Goal: Navigation & Orientation: Find specific page/section

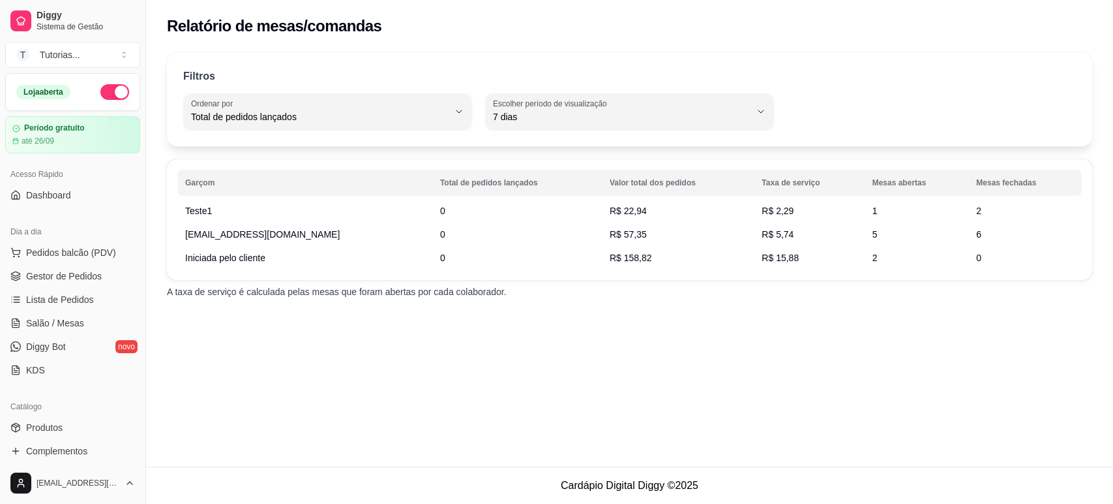
select select "TOTAL_OF_ORDERS"
select select "7"
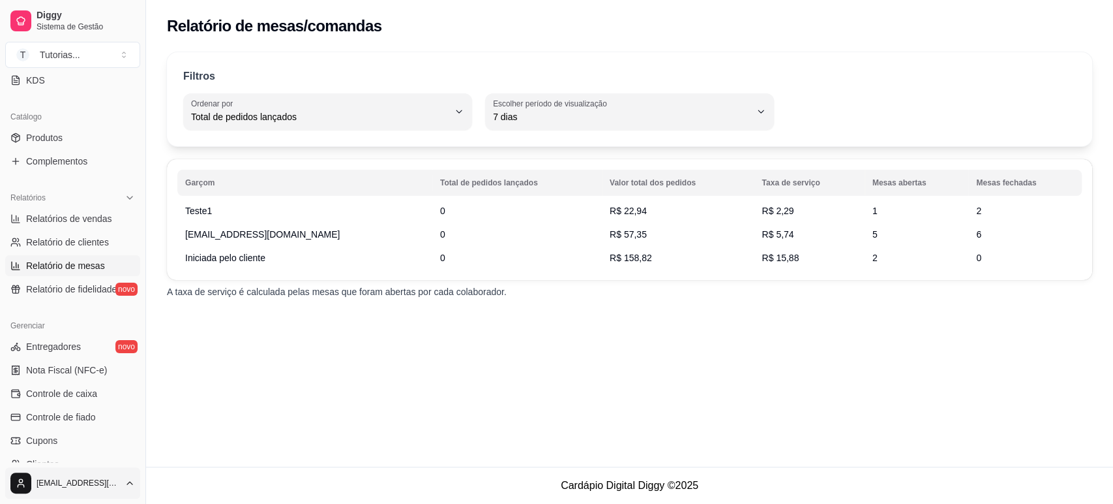
click at [115, 491] on html "Diggy Sistema de Gestão T Tutorias ... Loja aberta Período gratuito até 26/09 A…" at bounding box center [556, 252] width 1113 height 504
click at [87, 453] on div "Sair" at bounding box center [73, 450] width 140 height 21
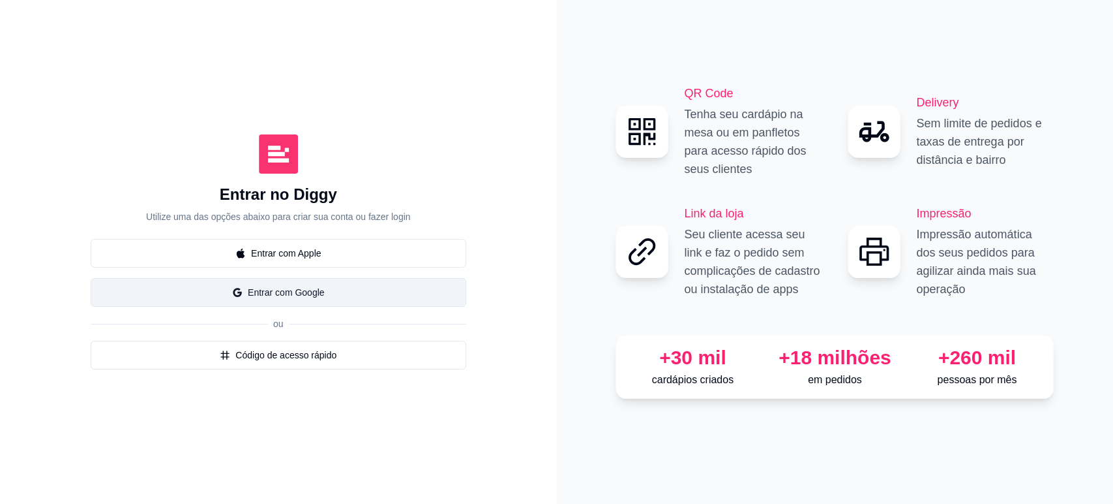
click at [316, 290] on button "Entrar com Google" at bounding box center [279, 292] width 376 height 29
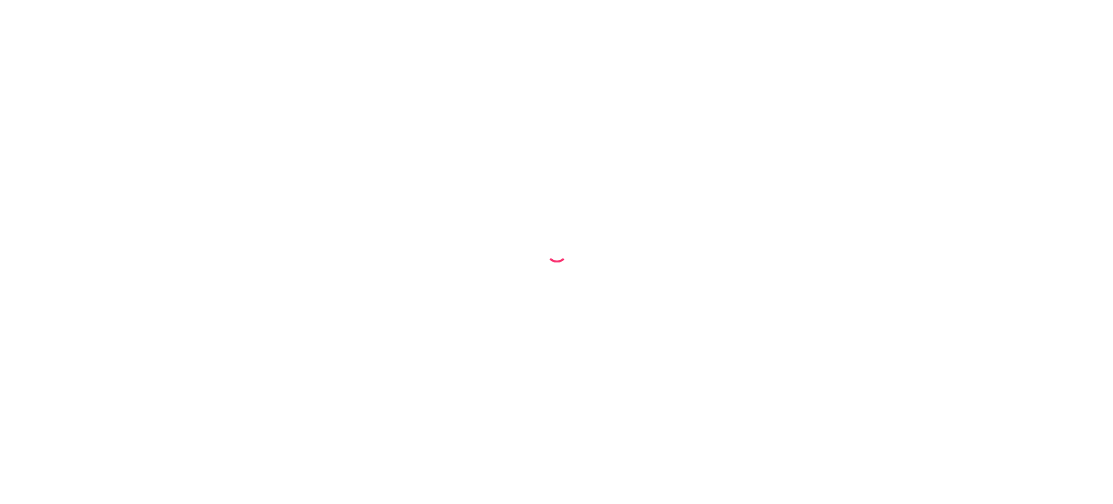
select select "TOTAL_OF_ORDERS"
select select "7"
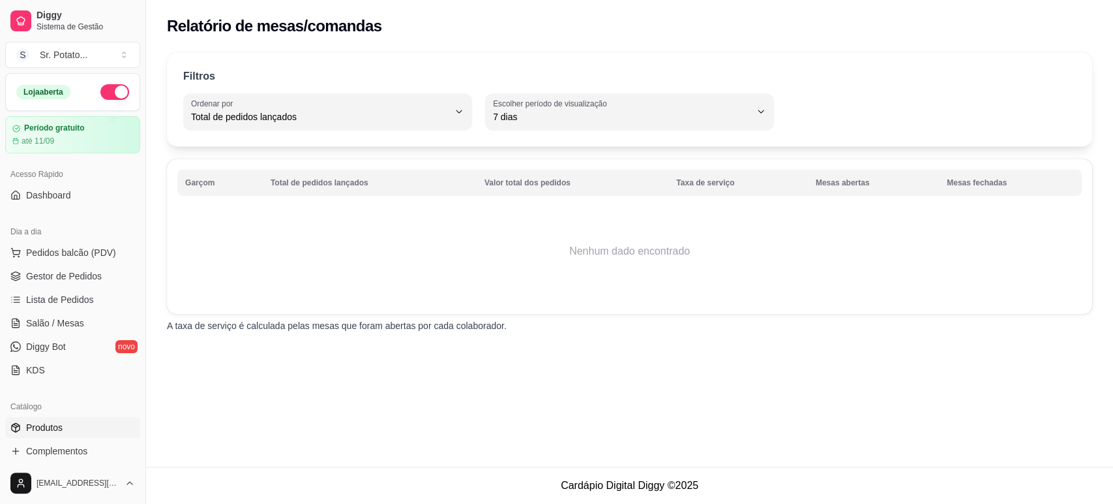
click at [52, 424] on span "Produtos" at bounding box center [44, 427] width 37 height 13
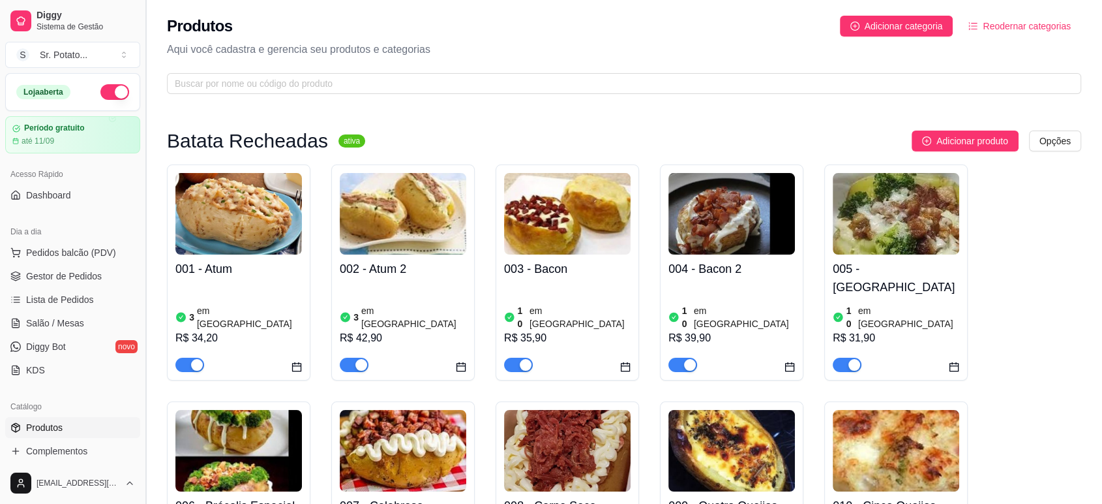
drag, startPoint x: 143, startPoint y: 112, endPoint x: 143, endPoint y: 176, distance: 64.6
click at [143, 176] on button "Toggle Sidebar" at bounding box center [145, 252] width 10 height 504
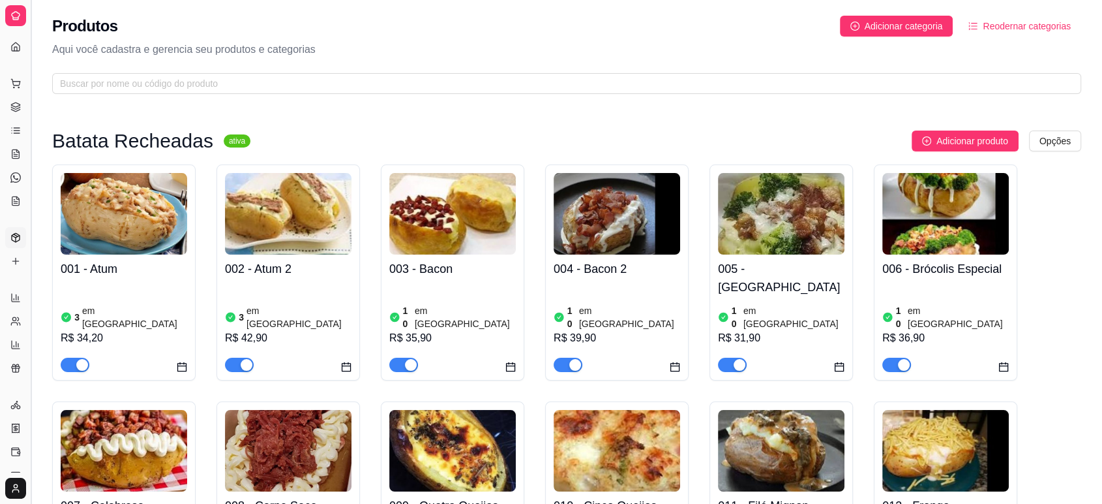
click at [27, 145] on button "Toggle Sidebar" at bounding box center [30, 252] width 10 height 504
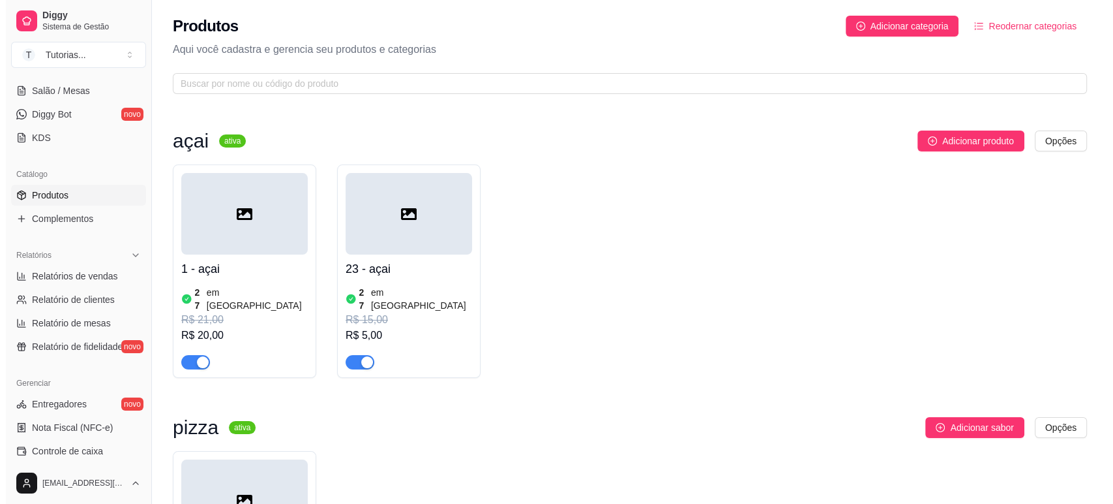
scroll to position [362, 0]
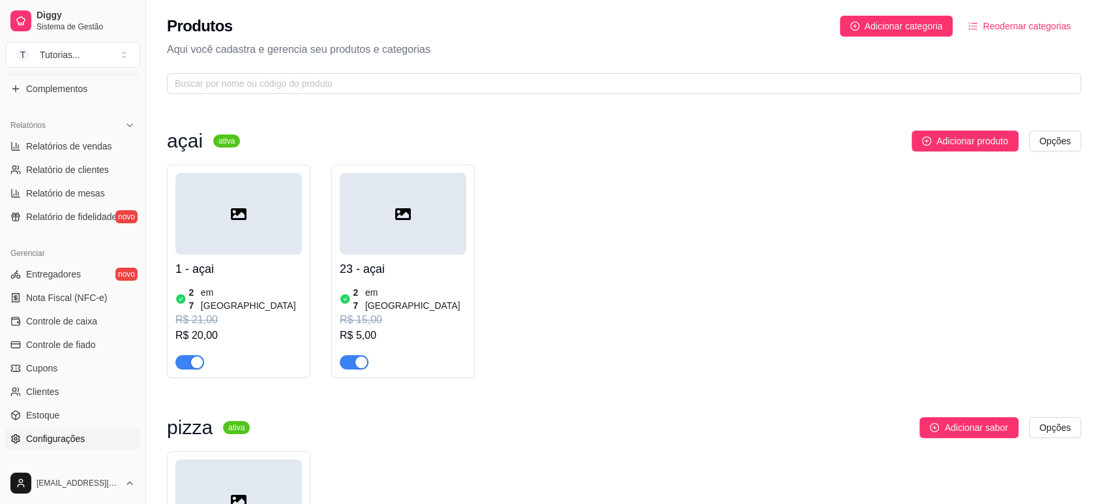
click at [74, 438] on span "Configurações" at bounding box center [55, 438] width 59 height 13
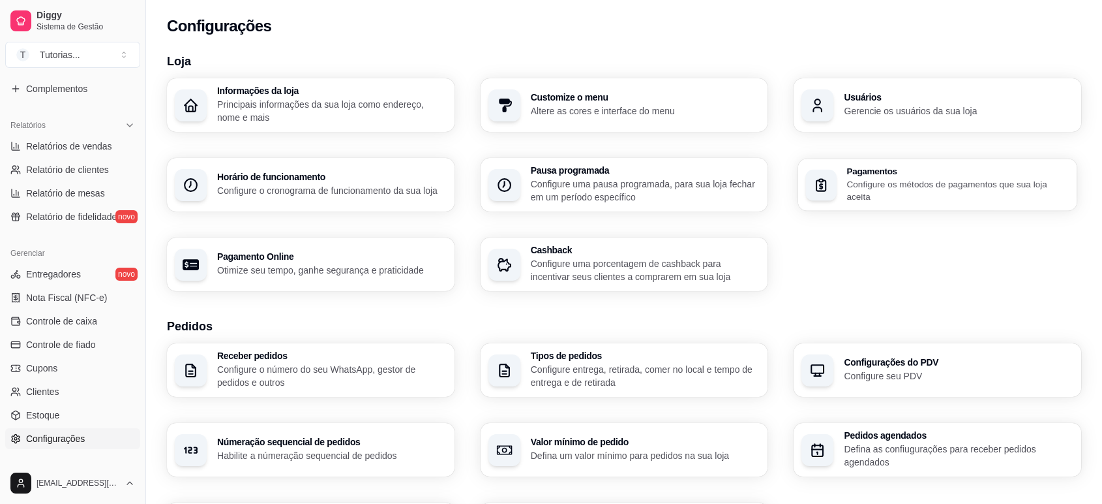
click at [902, 185] on p "Configure os métodos de pagamentos que sua loja aceita" at bounding box center [958, 189] width 222 height 25
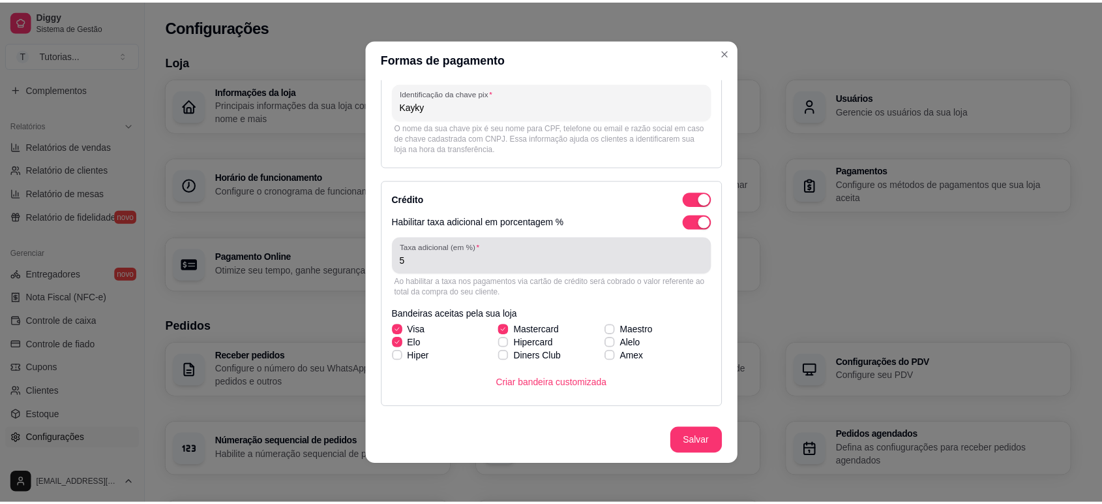
scroll to position [110, 0]
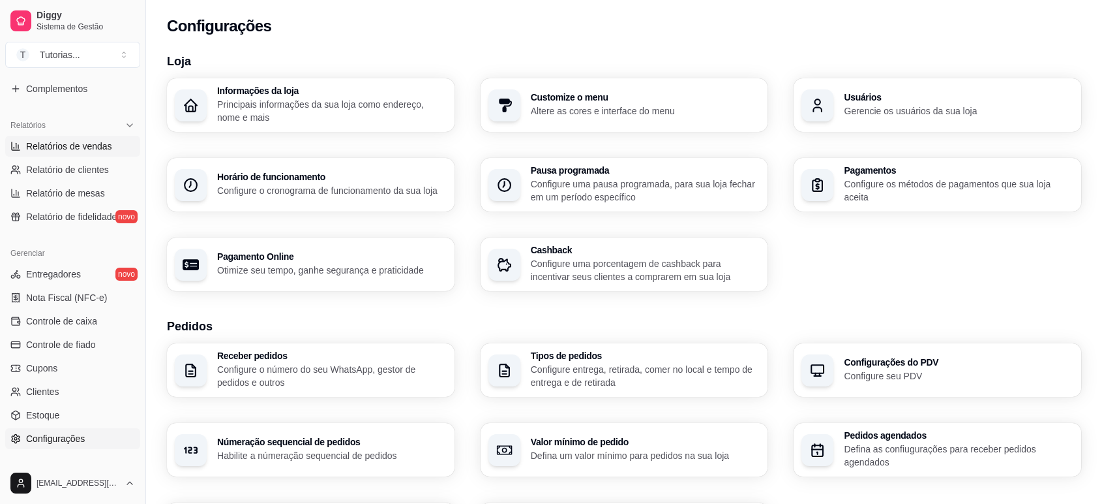
click at [102, 149] on span "Relatórios de vendas" at bounding box center [69, 146] width 86 height 13
select select "ALL"
select select "0"
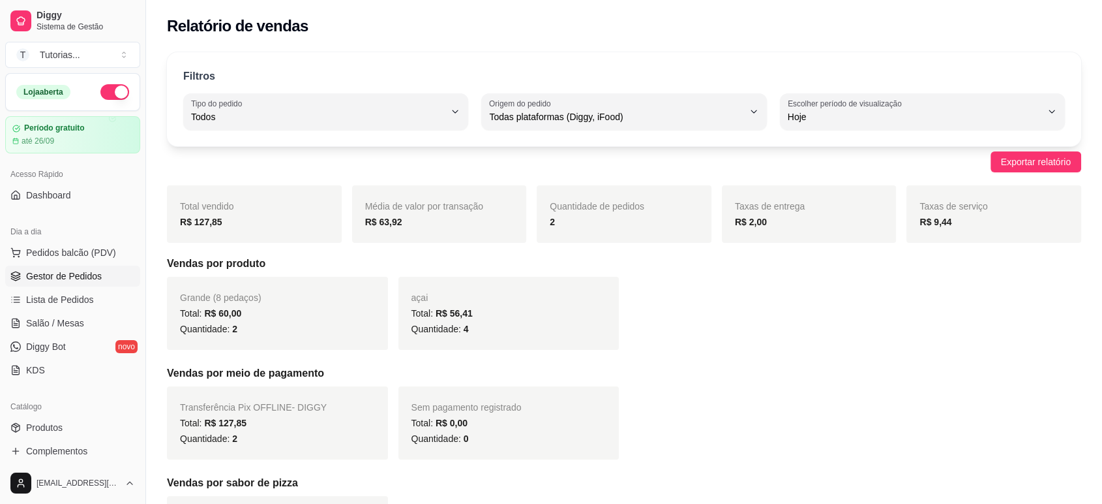
click at [100, 278] on link "Gestor de Pedidos" at bounding box center [72, 275] width 135 height 21
